Goal: Task Accomplishment & Management: Use online tool/utility

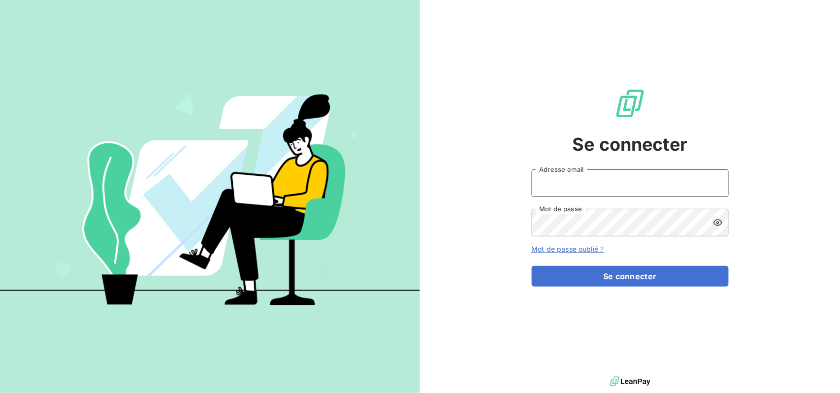
type input "[EMAIL_ADDRESS][DOMAIN_NAME]"
click at [613, 264] on form "[EMAIL_ADDRESS][DOMAIN_NAME] Adresse email Mot de passe Mot de passe oublié ? S…" at bounding box center [630, 227] width 197 height 117
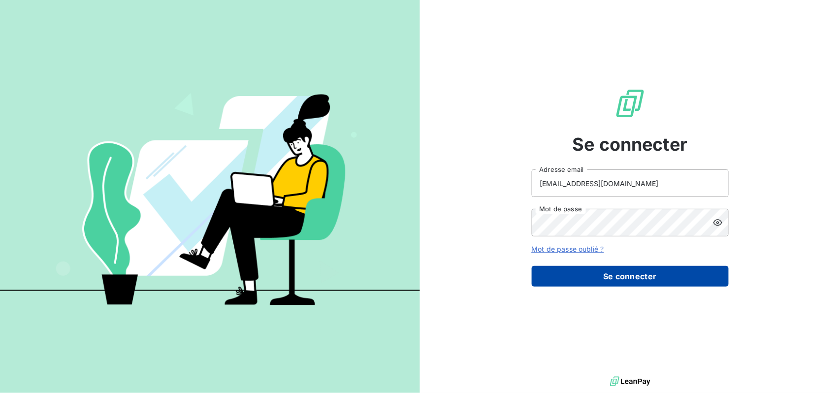
click at [607, 275] on button "Se connecter" at bounding box center [630, 276] width 197 height 21
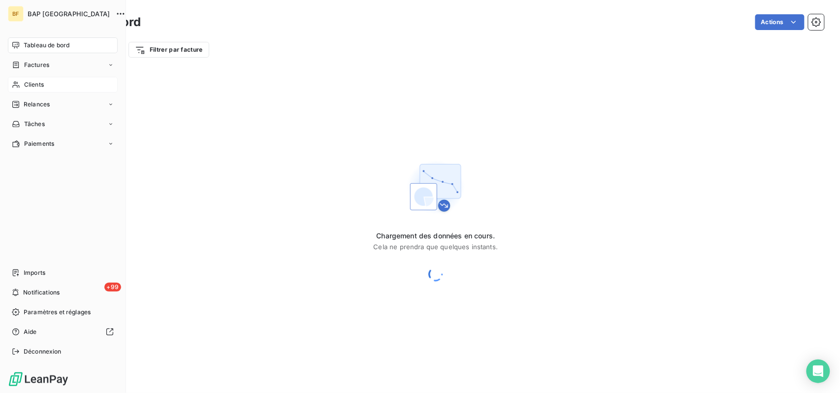
click at [30, 85] on span "Clients" at bounding box center [34, 84] width 20 height 9
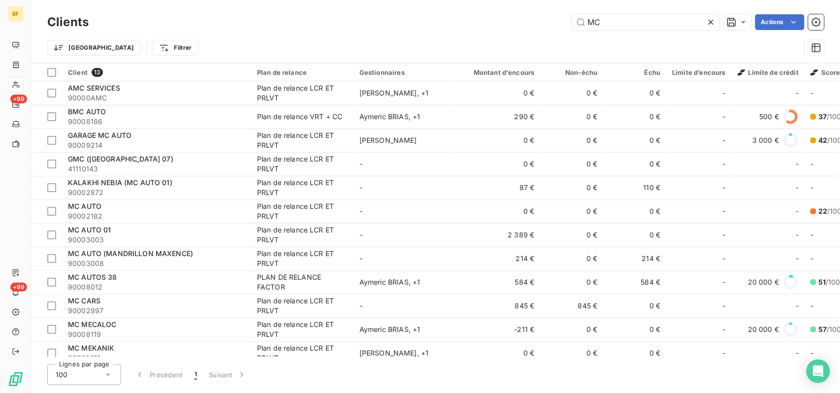
type input "MC"
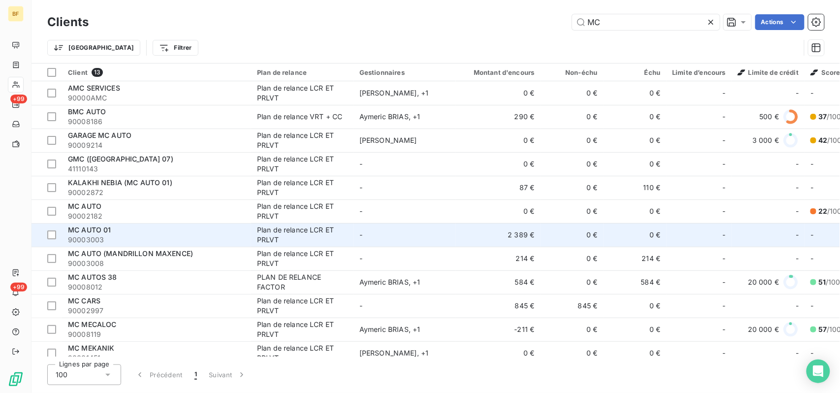
click at [132, 228] on div "MC AUTO 01" at bounding box center [156, 230] width 177 height 10
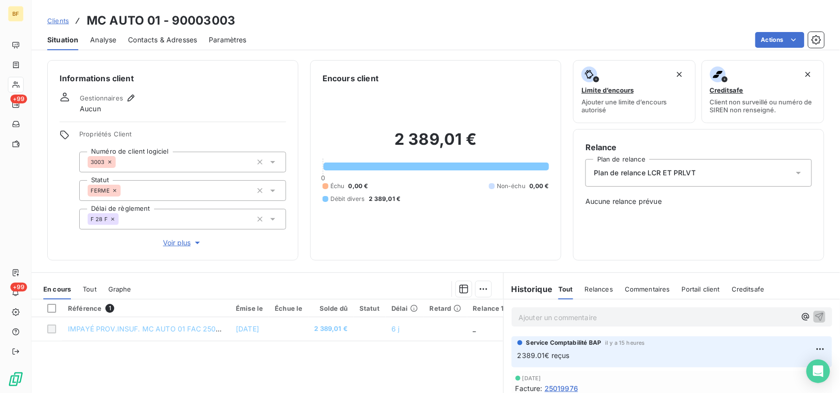
click at [611, 312] on p "Ajouter un commentaire ﻿" at bounding box center [657, 317] width 277 height 12
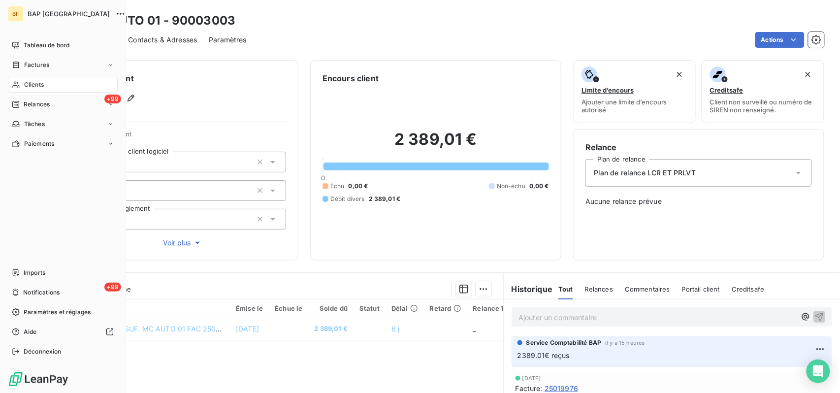
click at [22, 79] on div "Clients" at bounding box center [63, 85] width 110 height 16
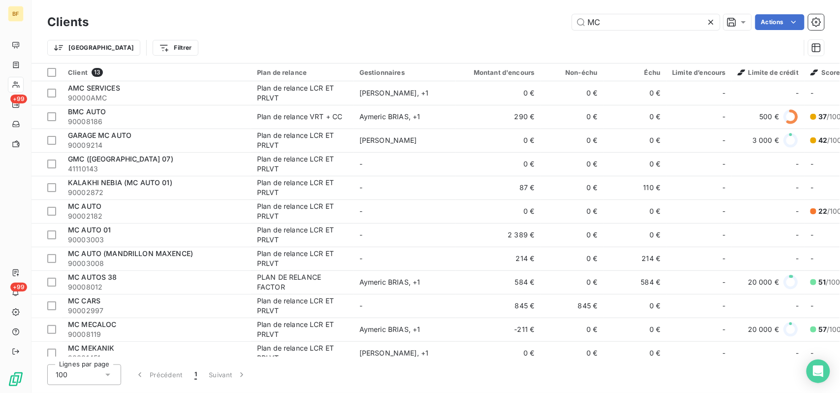
drag, startPoint x: 611, startPoint y: 17, endPoint x: 565, endPoint y: 15, distance: 45.4
click at [576, 16] on input "MC" at bounding box center [646, 22] width 148 height 16
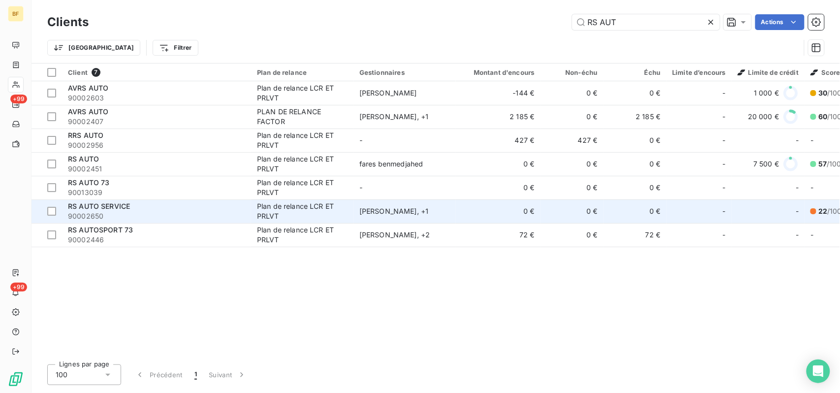
type input "RS AUT"
click at [182, 209] on div "RS AUTO SERVICE" at bounding box center [156, 206] width 177 height 10
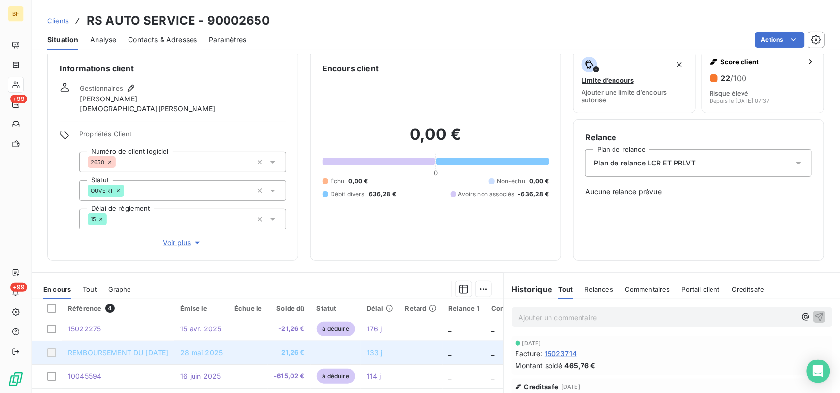
scroll to position [3, 0]
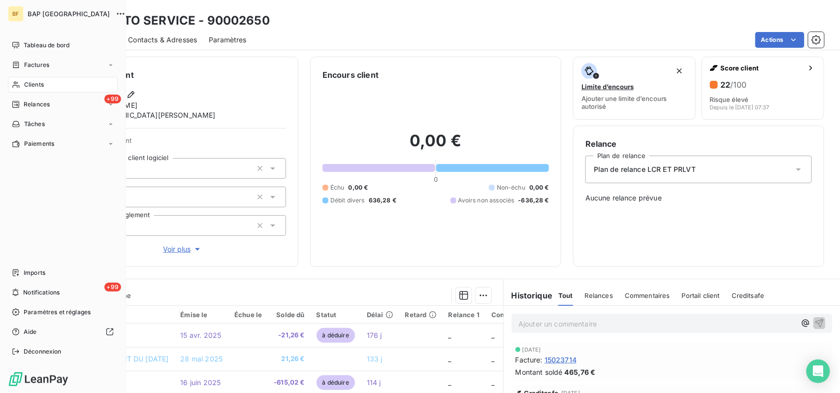
click at [27, 82] on span "Clients" at bounding box center [34, 84] width 20 height 9
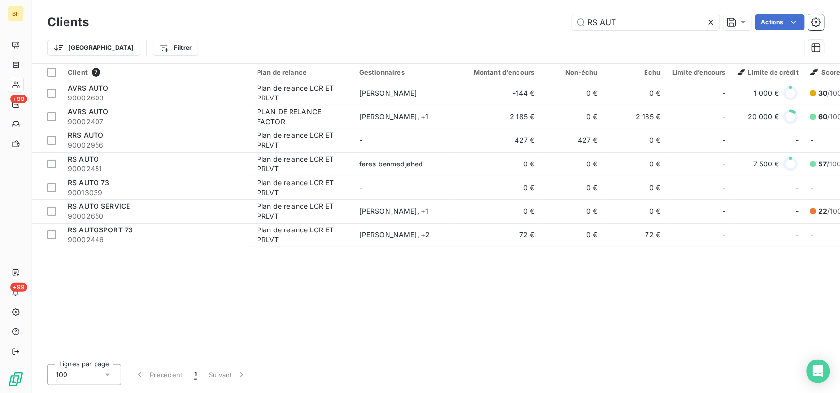
drag, startPoint x: 617, startPoint y: 19, endPoint x: 499, endPoint y: 15, distance: 118.2
click at [503, 14] on div "RS AUT Actions" at bounding box center [462, 22] width 724 height 16
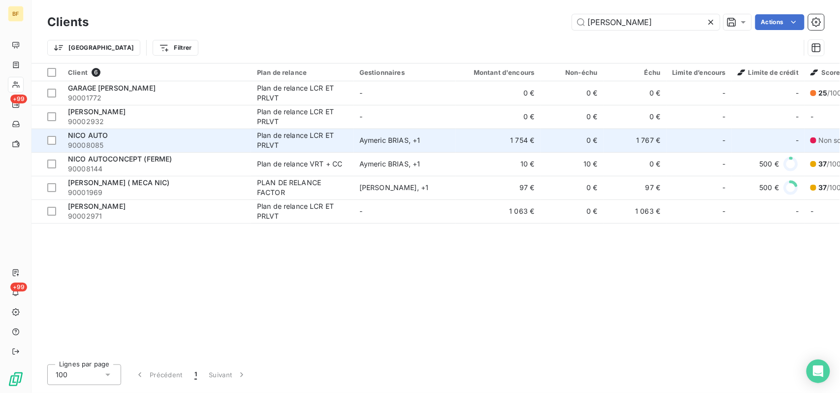
type input "[PERSON_NAME]"
click at [94, 147] on span "90008085" at bounding box center [156, 145] width 177 height 10
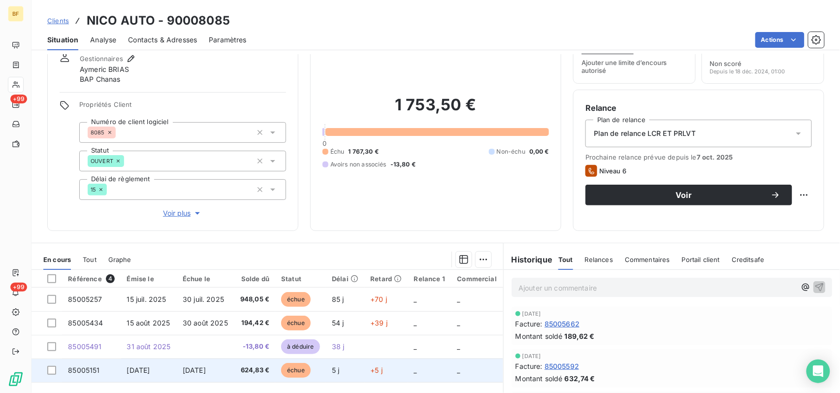
scroll to position [65, 0]
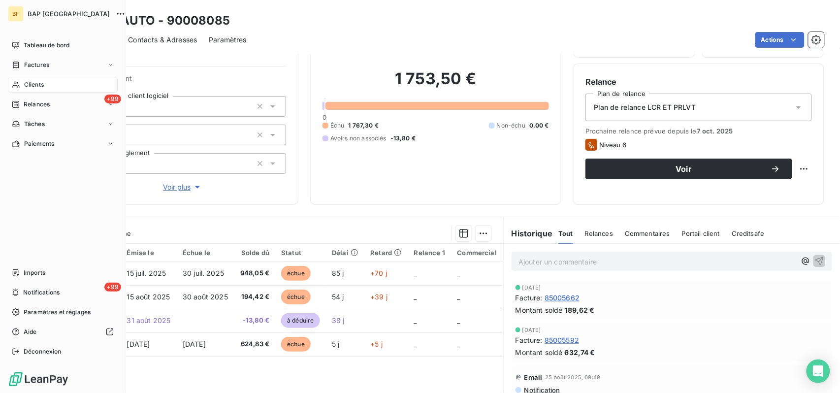
click at [23, 80] on div "Clients" at bounding box center [63, 85] width 110 height 16
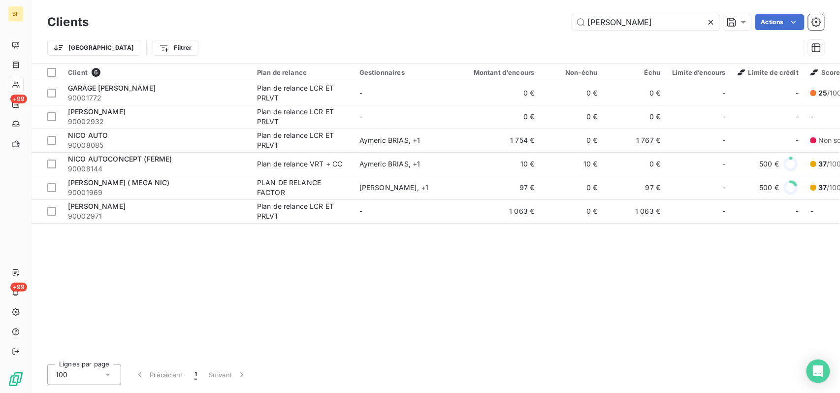
drag, startPoint x: 617, startPoint y: 20, endPoint x: 524, endPoint y: 18, distance: 92.6
click at [568, 20] on div "NICO Actions" at bounding box center [462, 22] width 724 height 16
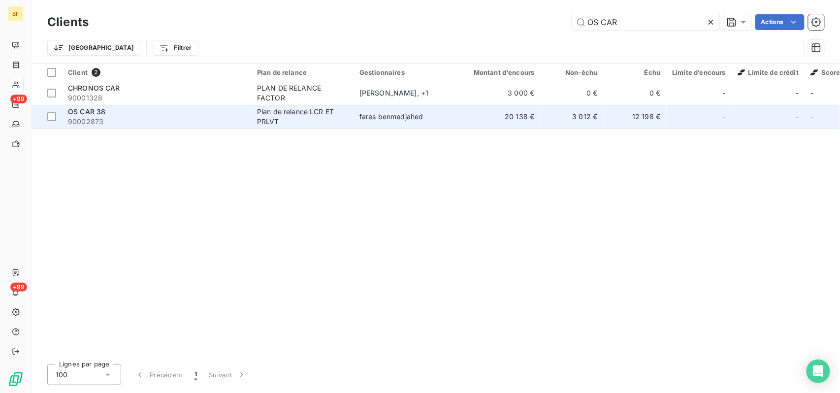
type input "OS CAR"
click at [173, 118] on span "90002873" at bounding box center [156, 122] width 177 height 10
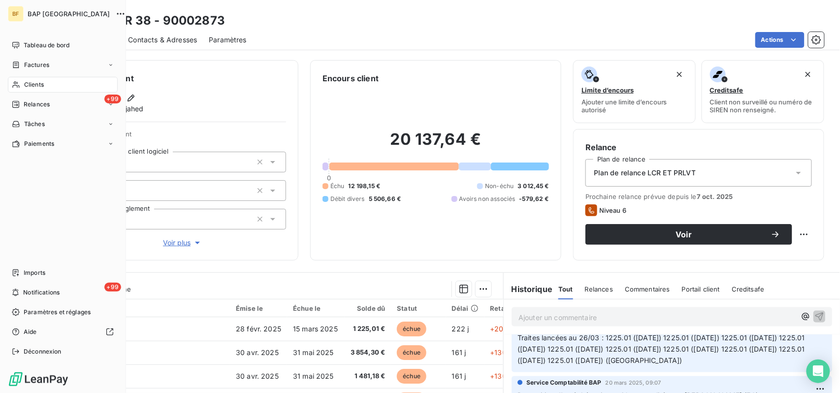
click at [25, 86] on span "Clients" at bounding box center [34, 84] width 20 height 9
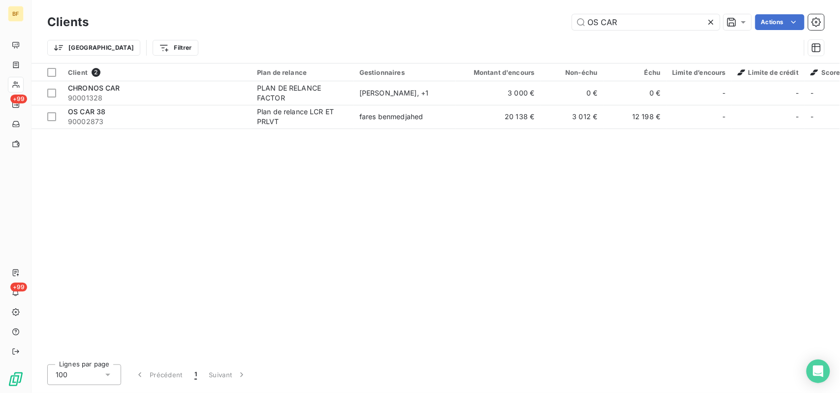
drag, startPoint x: 676, startPoint y: 17, endPoint x: 465, endPoint y: -1, distance: 211.1
click at [465, 0] on html "BF +99 +99 Clients OS CAR Actions Trier Filtrer Client 2 Plan de relance Gestio…" at bounding box center [420, 196] width 840 height 393
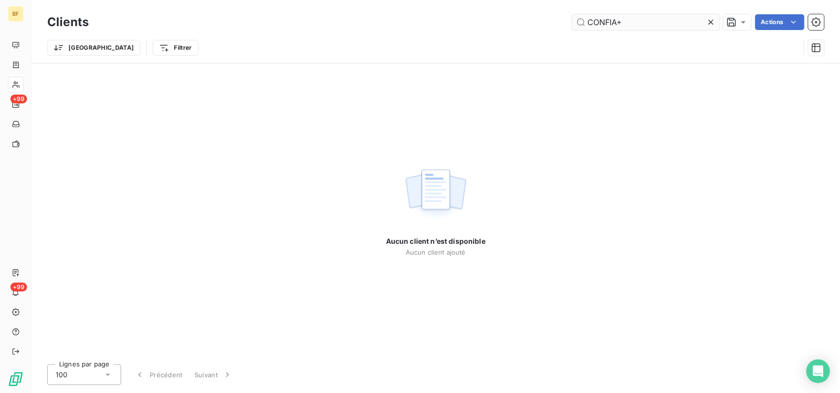
type input "CONFIA"
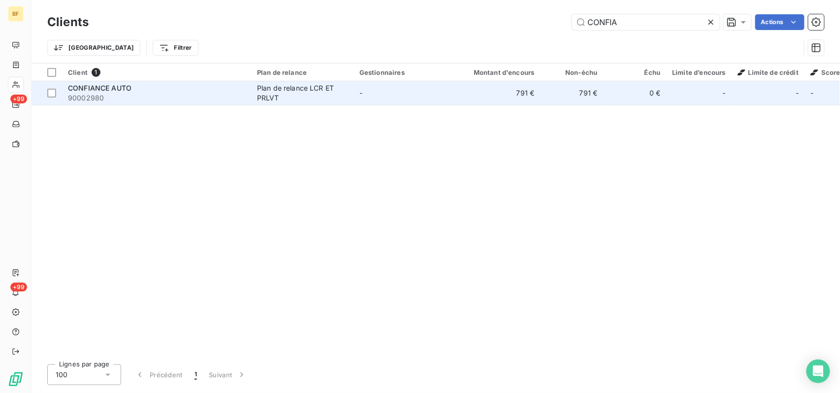
click at [313, 93] on div "Plan de relance LCR ET PRLVT" at bounding box center [302, 93] width 91 height 20
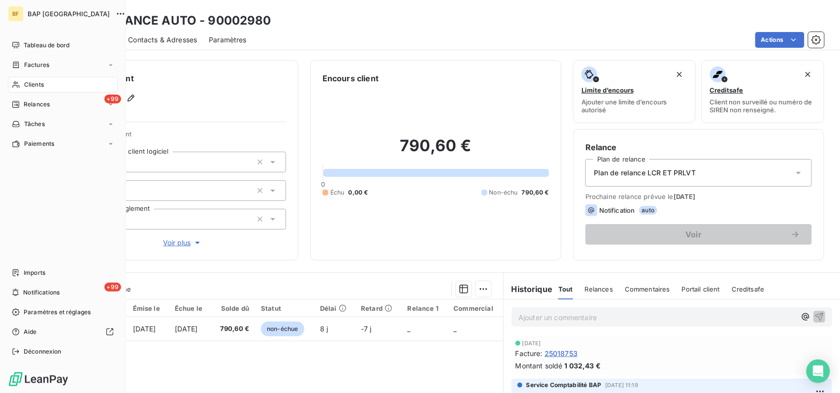
drag, startPoint x: 19, startPoint y: 85, endPoint x: 101, endPoint y: 75, distance: 82.8
click at [19, 85] on icon at bounding box center [16, 85] width 8 height 8
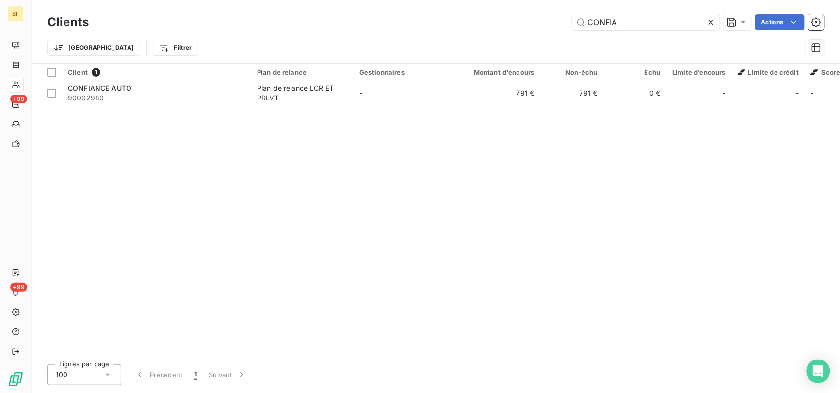
drag, startPoint x: 669, startPoint y: 22, endPoint x: 514, endPoint y: 38, distance: 156.0
click at [546, 37] on div "Clients CONFIA Actions Trier Filtrer" at bounding box center [435, 37] width 777 height 51
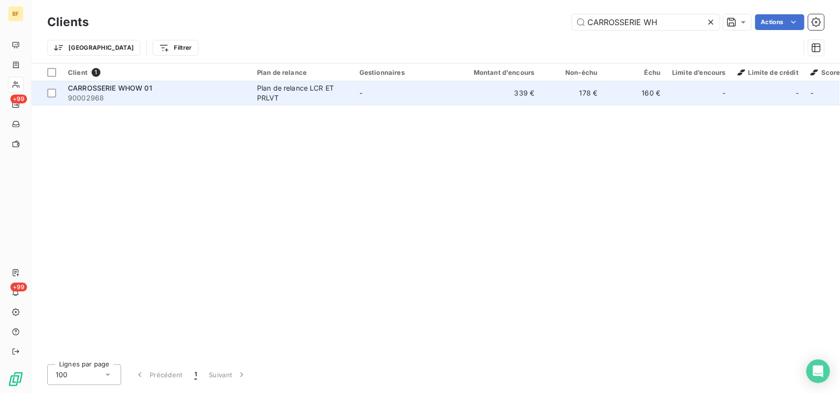
type input "CARROSSERIE WH"
click at [422, 95] on td "-" at bounding box center [405, 93] width 102 height 24
